Goal: Information Seeking & Learning: Check status

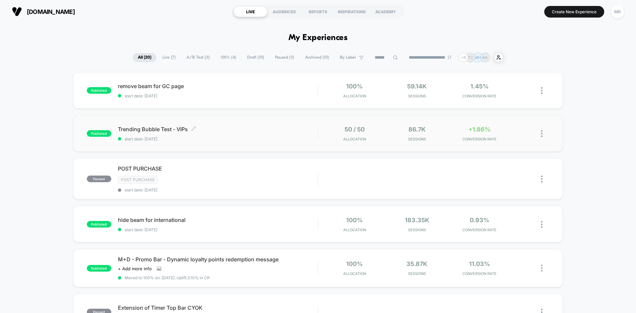
click at [264, 131] on span "Trending Bubble Test - VIPs Click to edit experience details" at bounding box center [218, 129] width 200 height 7
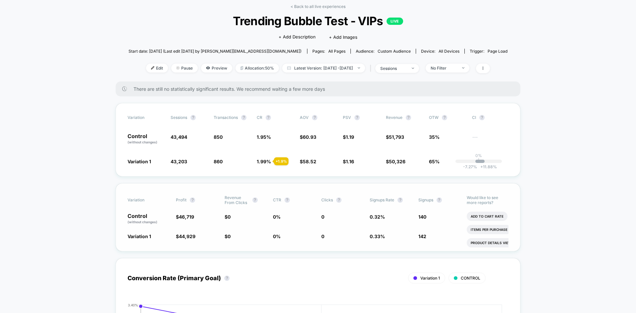
scroll to position [31, 0]
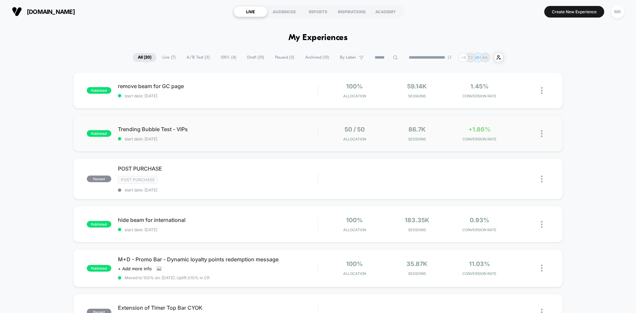
click at [194, 143] on div "published Trending Bubble Test - VIPs start date: [DATE] 50 / 50 Allocation 86.…" at bounding box center [318, 133] width 490 height 36
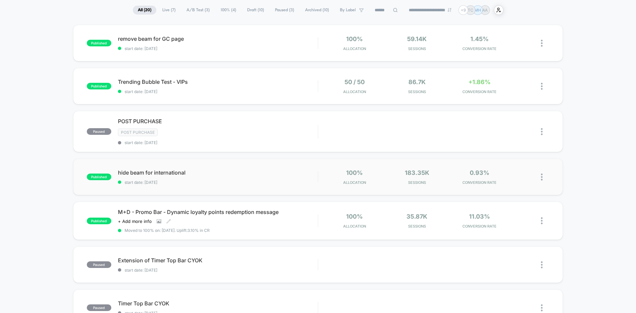
scroll to position [47, 0]
click at [11, 212] on div "published remove beam for GC page start date: [DATE] 100% Allocation 59.14k Ses…" at bounding box center [318, 300] width 636 height 551
